Goal: Information Seeking & Learning: Learn about a topic

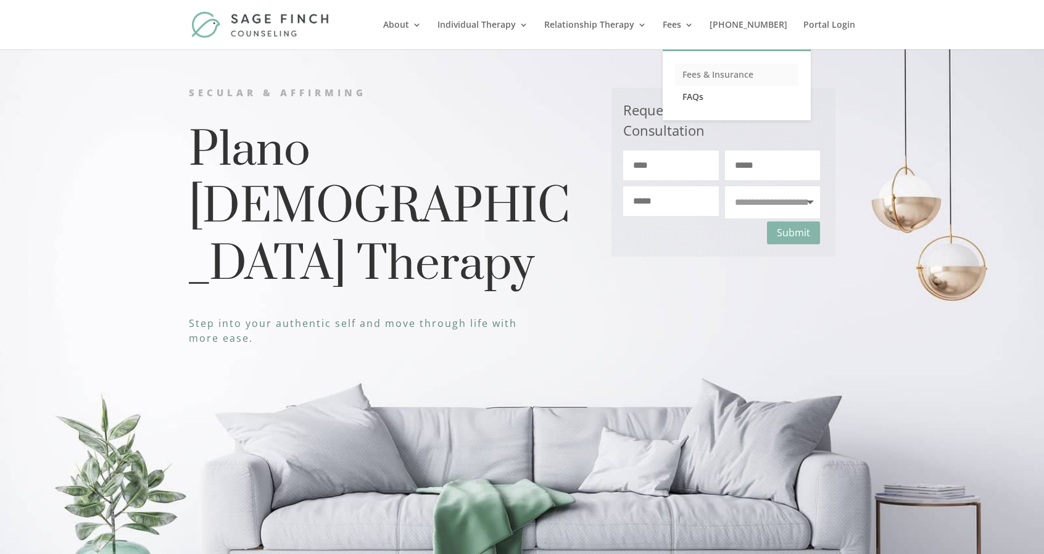
click at [728, 73] on link "Fees & Insurance" at bounding box center [736, 75] width 123 height 22
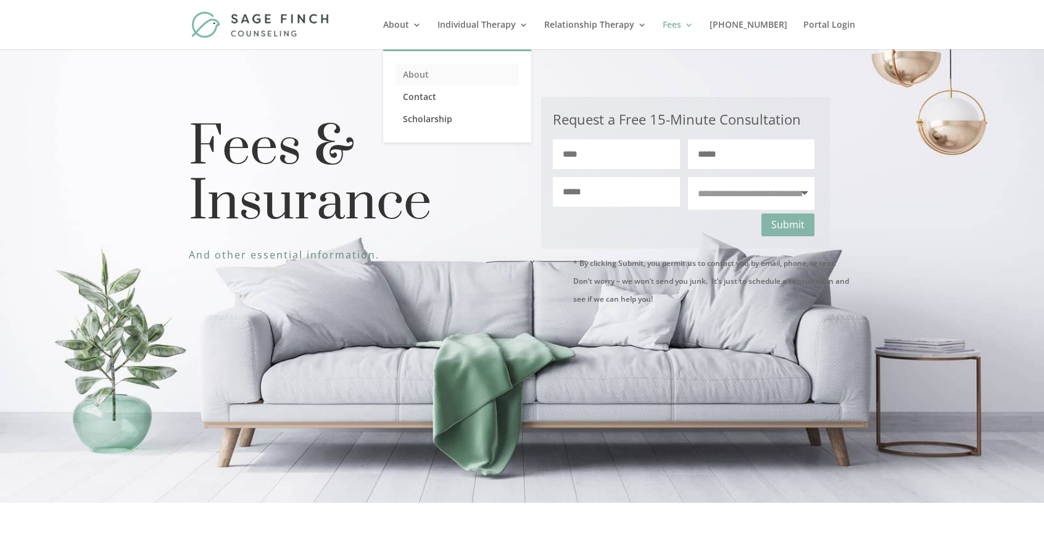
click at [437, 72] on link "About" at bounding box center [456, 75] width 123 height 22
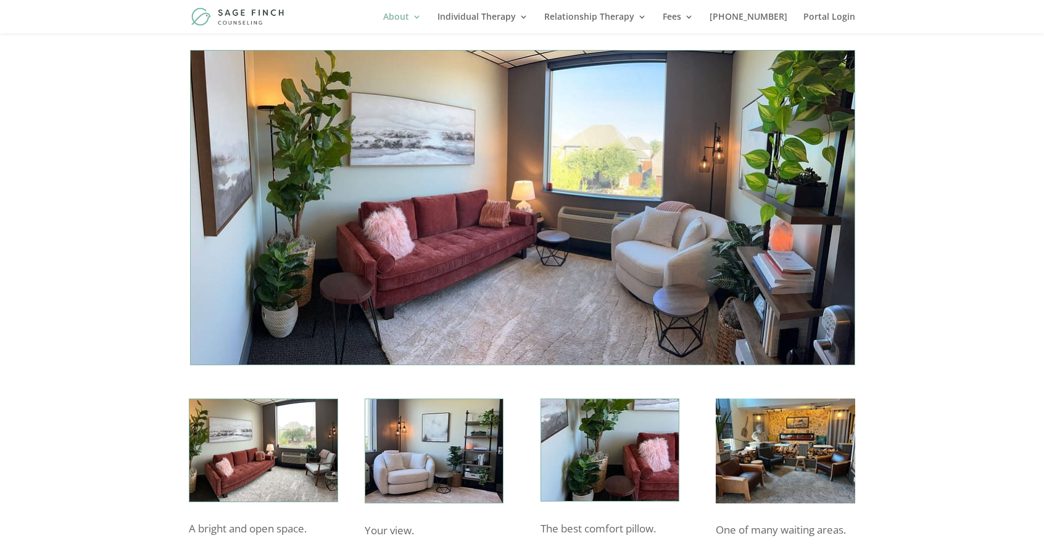
scroll to position [3787, 0]
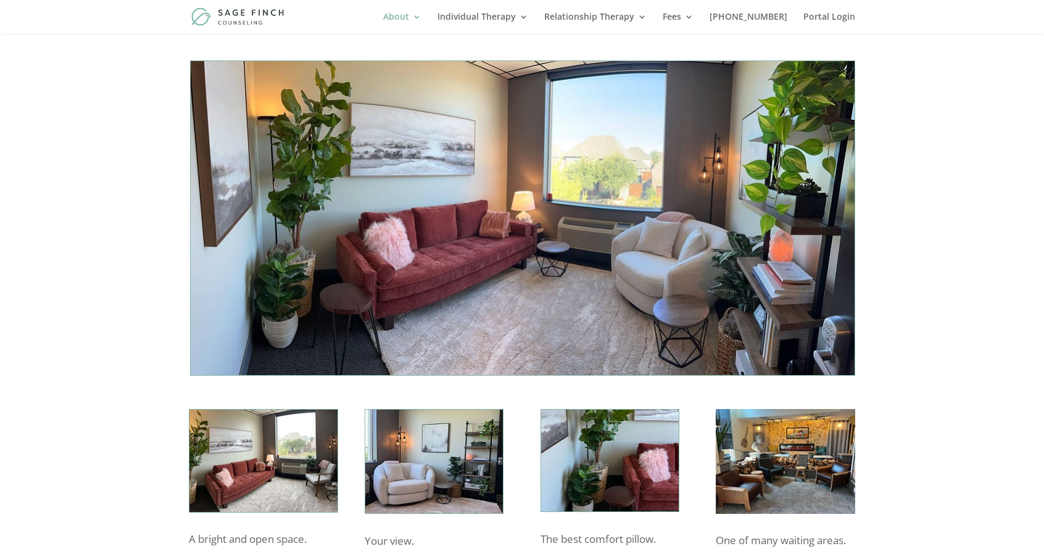
drag, startPoint x: 1044, startPoint y: 22, endPoint x: 1052, endPoint y: 411, distance: 389.9
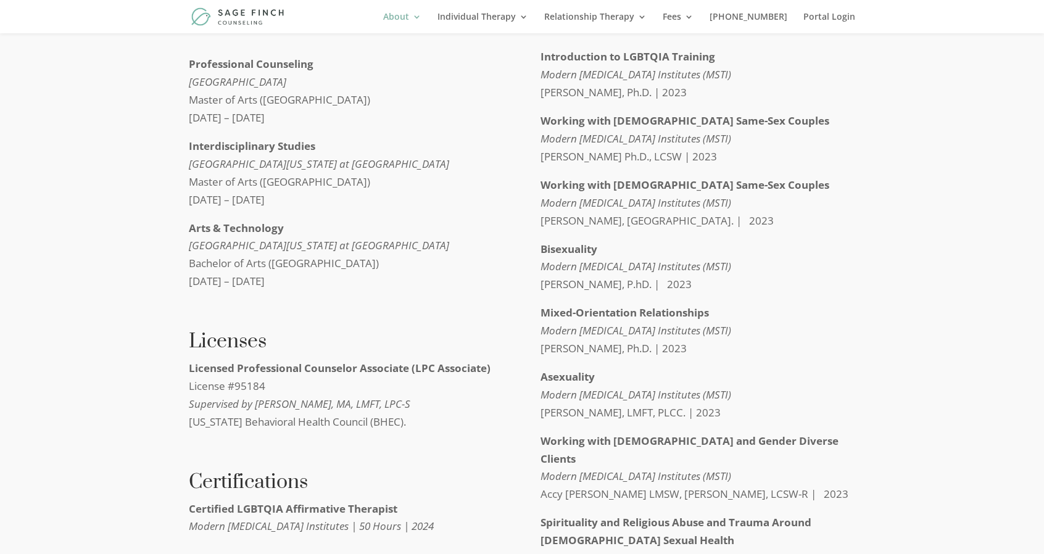
scroll to position [4510, 0]
